Goal: Task Accomplishment & Management: Manage account settings

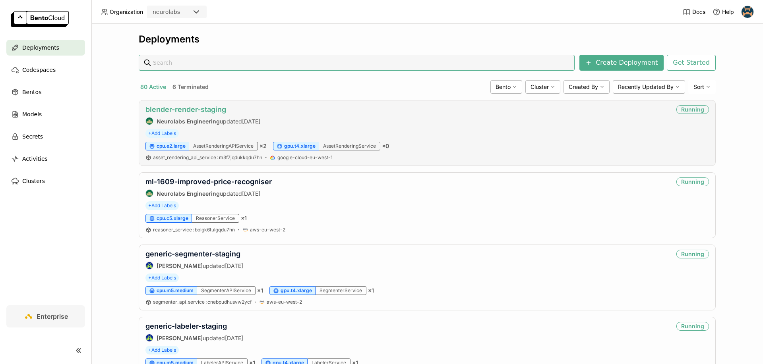
click at [202, 107] on link "blender-render-staging" at bounding box center [185, 109] width 81 height 8
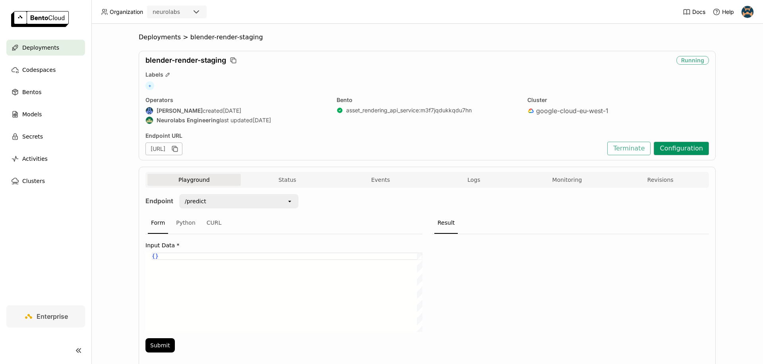
click at [670, 143] on button "Configuration" at bounding box center [680, 149] width 55 height 14
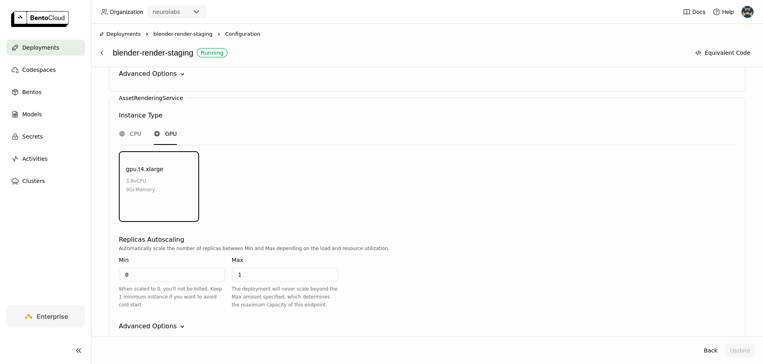
scroll to position [889, 0]
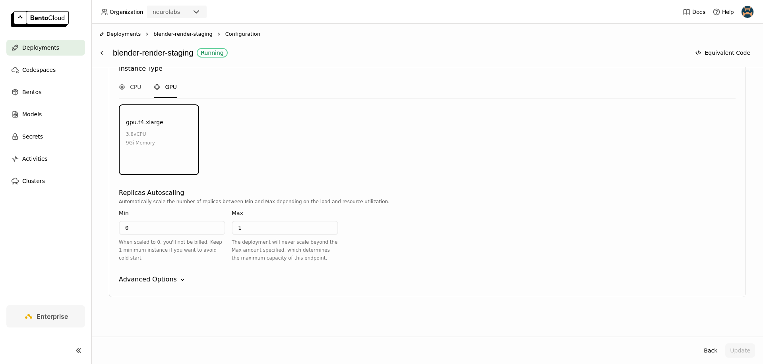
click at [173, 233] on input "0" at bounding box center [172, 228] width 105 height 13
type input "1"
click at [170, 275] on div "Advanced Options" at bounding box center [148, 280] width 58 height 10
click at [170, 277] on div "Advanced Options" at bounding box center [148, 280] width 58 height 10
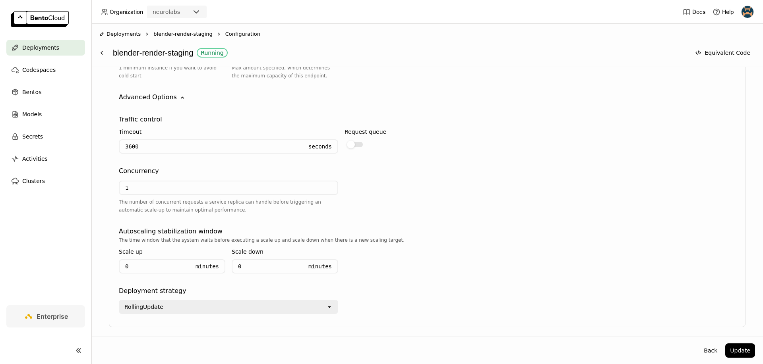
scroll to position [1101, 0]
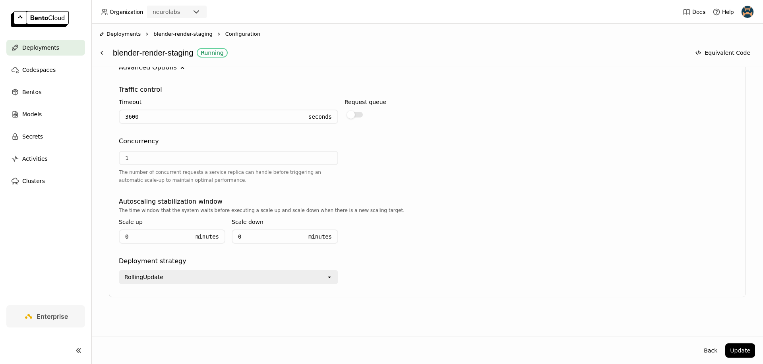
click at [195, 275] on div "RollingUpdate" at bounding box center [223, 277] width 207 height 13
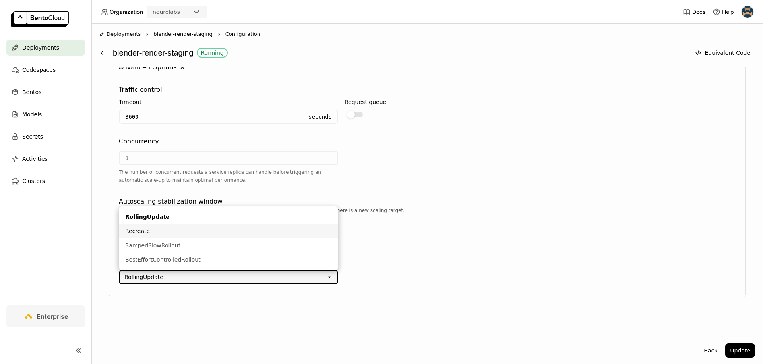
click at [186, 233] on div "Recreate" at bounding box center [228, 231] width 207 height 8
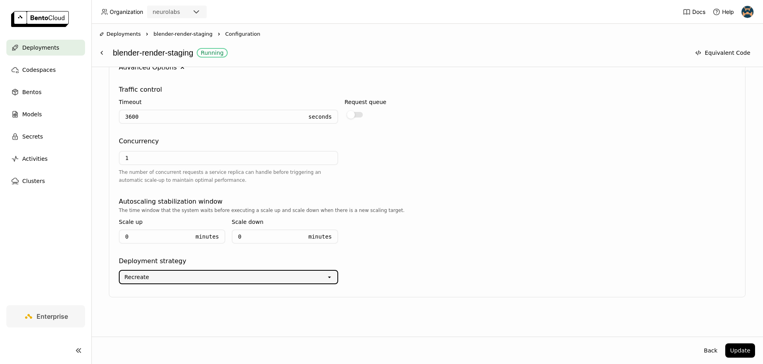
click at [410, 268] on div "Recreate open" at bounding box center [427, 275] width 616 height 18
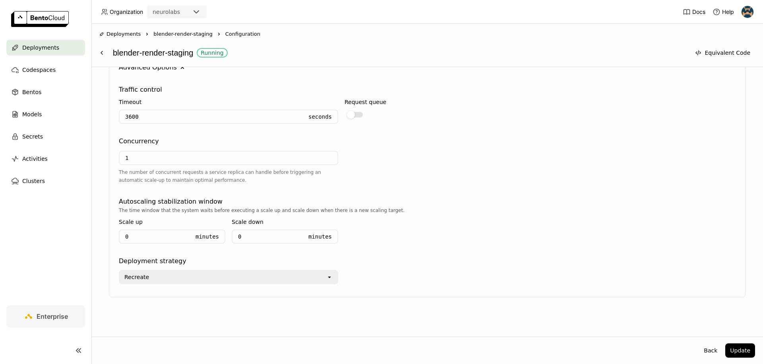
click at [301, 282] on div "Recreate" at bounding box center [223, 277] width 207 height 13
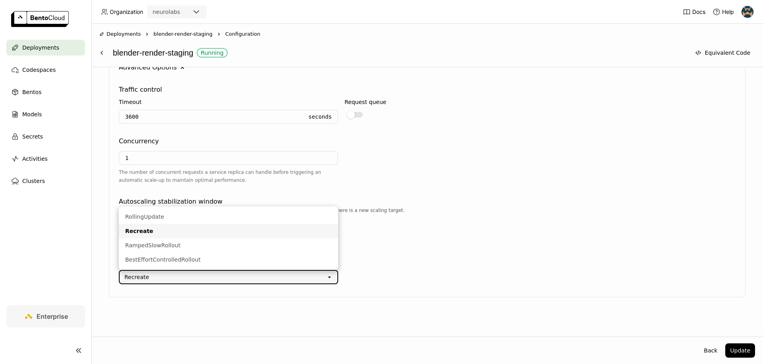
click at [301, 281] on div "Recreate" at bounding box center [223, 277] width 207 height 13
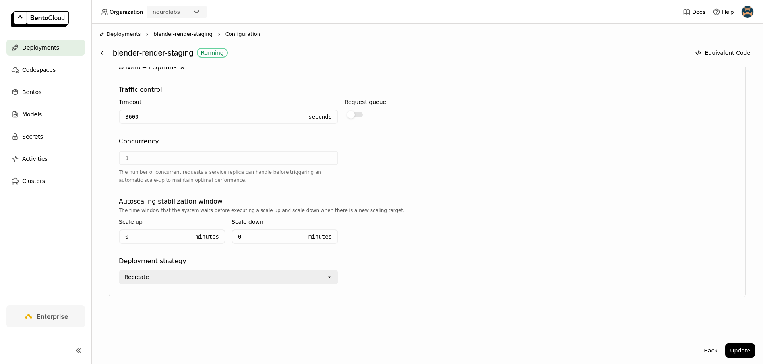
click at [522, 274] on div "Recreate open" at bounding box center [427, 275] width 616 height 18
click at [733, 353] on button "Update" at bounding box center [740, 351] width 30 height 14
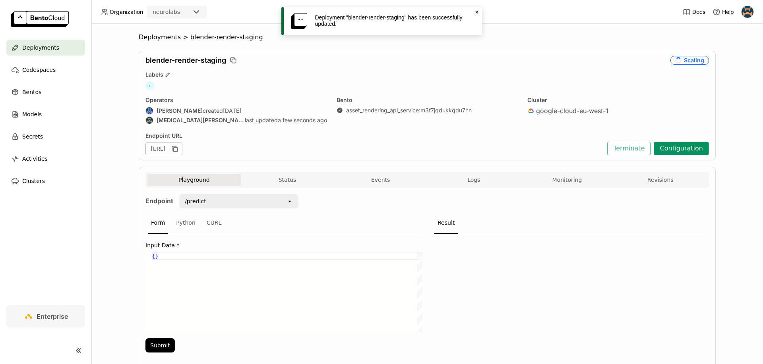
click at [671, 147] on button "Configuration" at bounding box center [680, 149] width 55 height 14
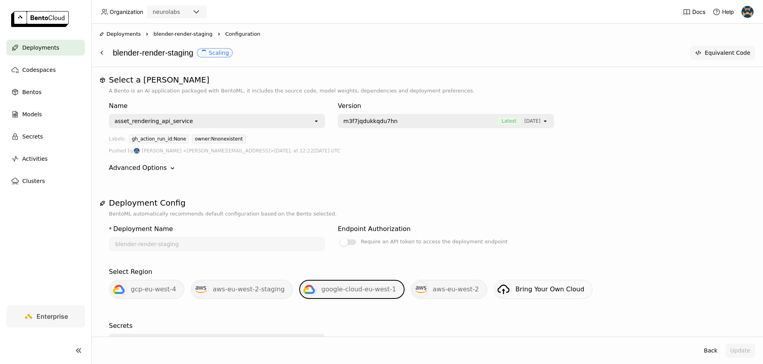
click at [732, 48] on button "Equivalent Code" at bounding box center [722, 53] width 65 height 14
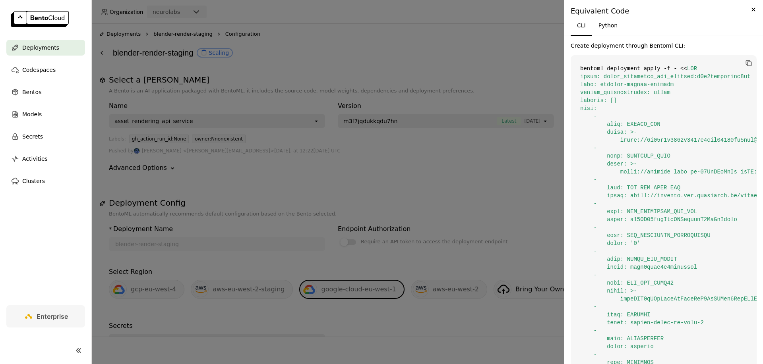
click at [746, 61] on icon "button" at bounding box center [748, 62] width 4 height 4
click at [461, 70] on div at bounding box center [381, 182] width 763 height 364
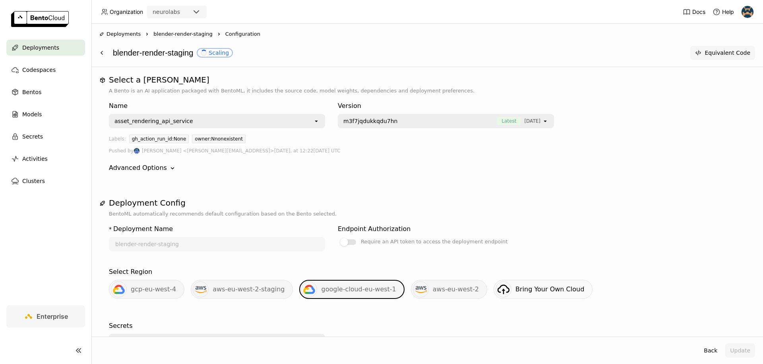
click at [718, 51] on button "Equivalent Code" at bounding box center [722, 53] width 65 height 14
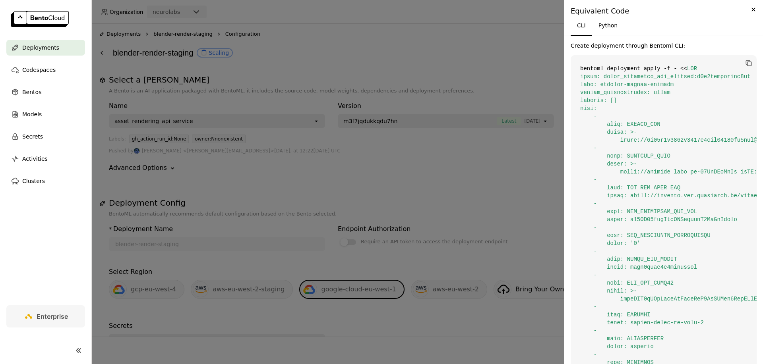
click at [519, 42] on div at bounding box center [381, 182] width 763 height 364
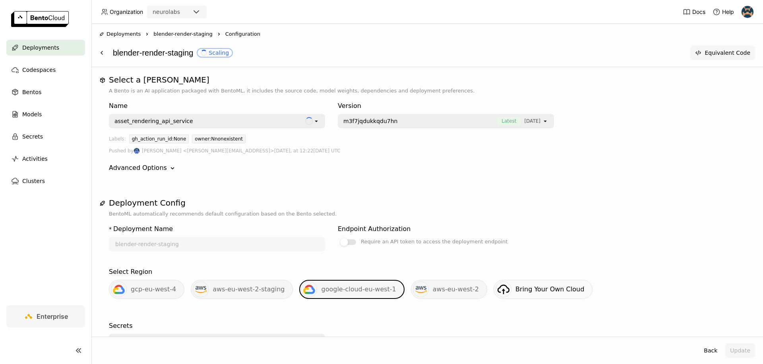
click at [717, 54] on button "Equivalent Code" at bounding box center [722, 53] width 65 height 14
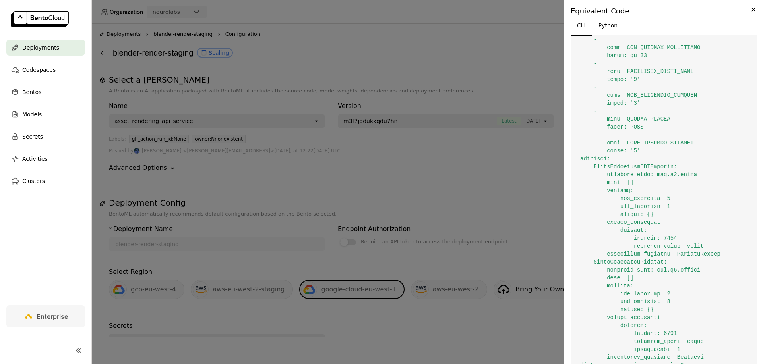
scroll to position [406, 0]
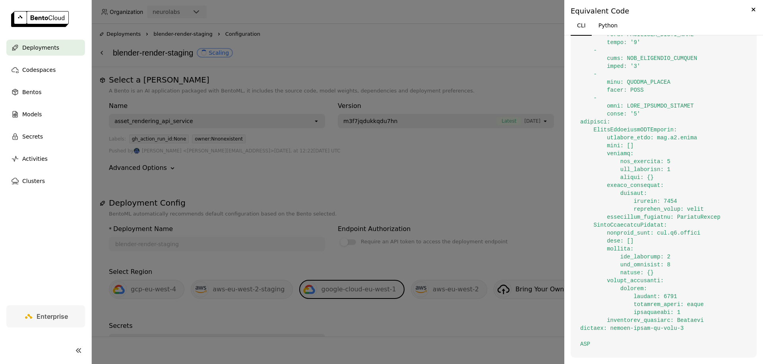
click at [227, 186] on div at bounding box center [381, 182] width 763 height 364
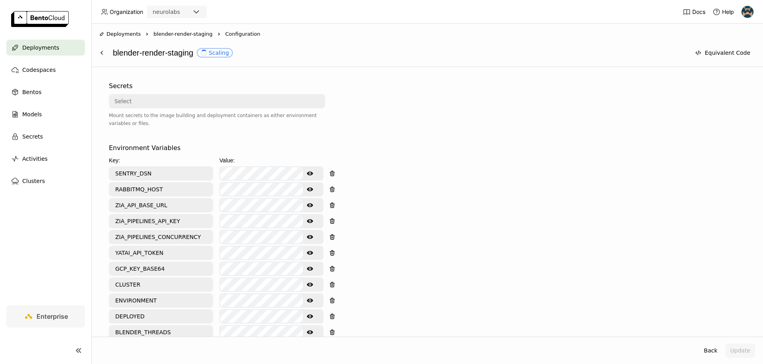
scroll to position [0, 0]
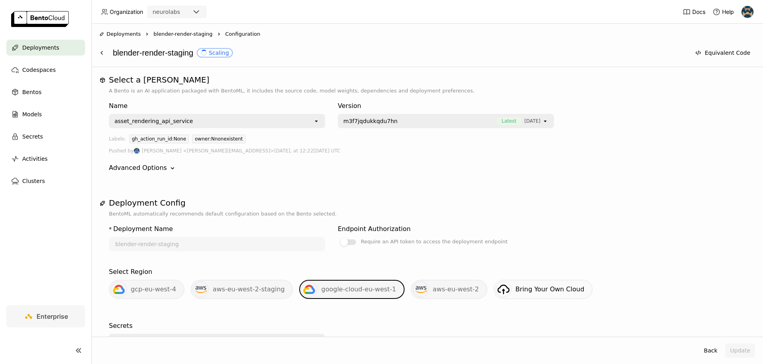
click at [178, 37] on span "blender-render-staging" at bounding box center [182, 34] width 59 height 8
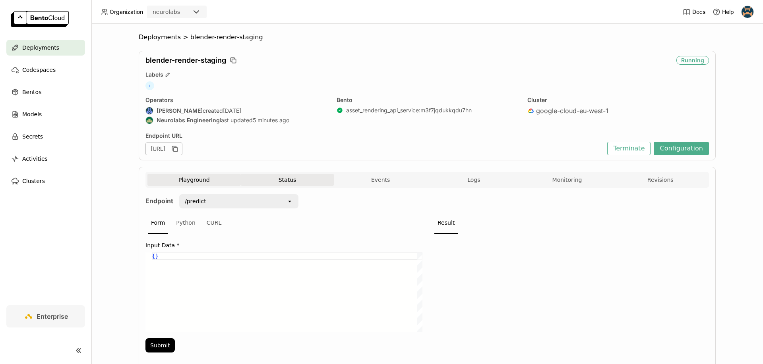
click at [272, 178] on button "Status" at bounding box center [287, 180] width 93 height 12
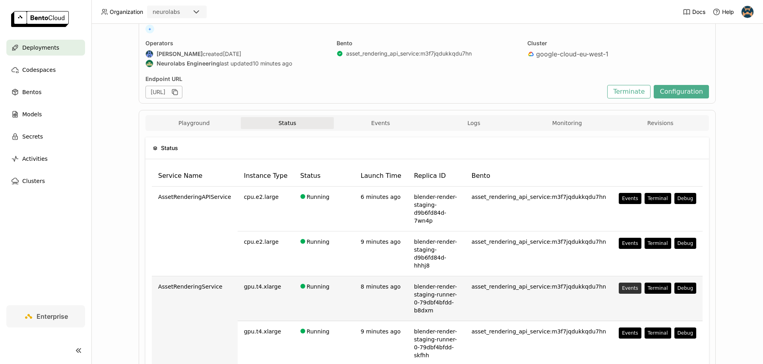
click at [625, 285] on div "Events" at bounding box center [630, 288] width 16 height 6
